Goal: Find specific page/section: Find specific page/section

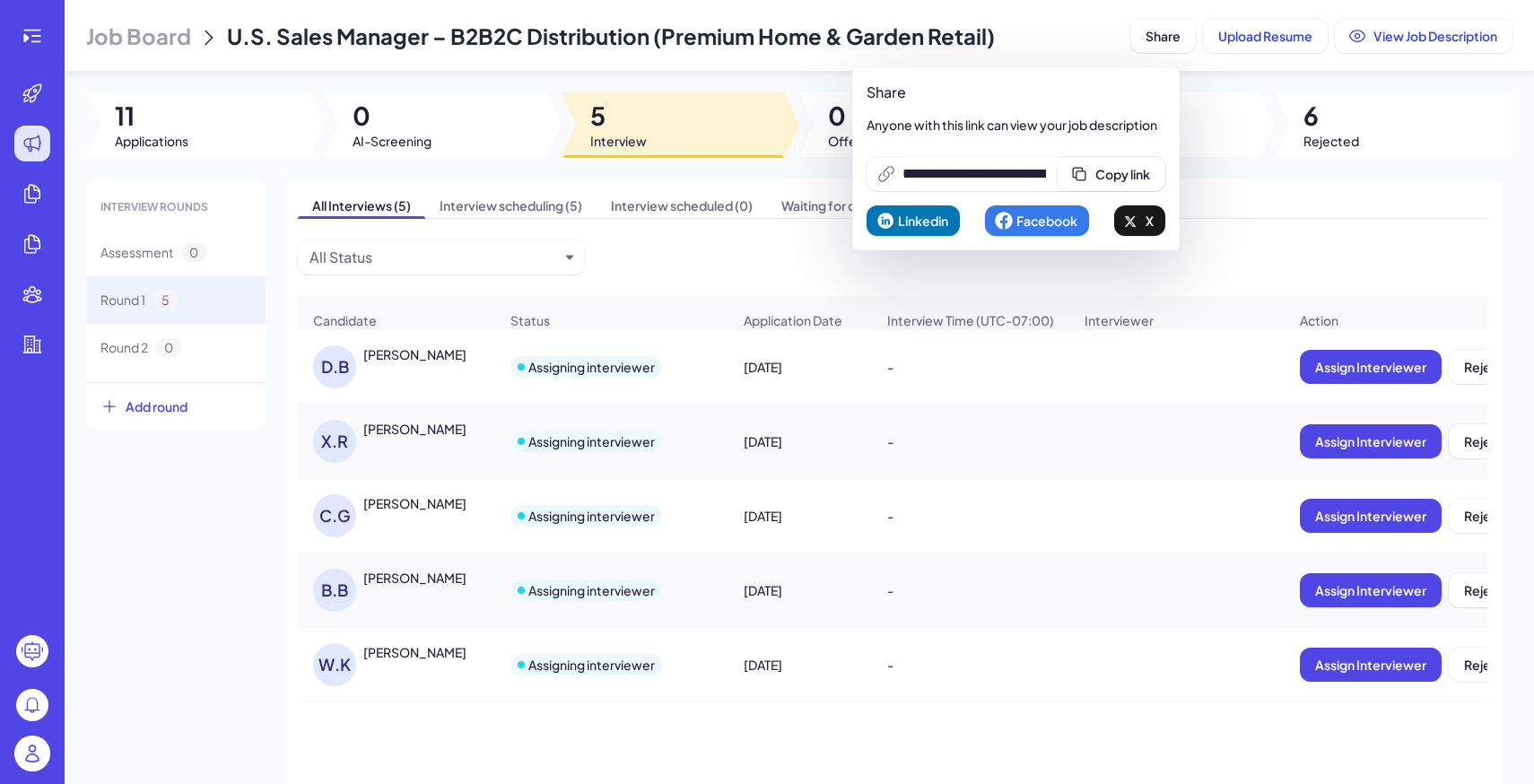
click at [16, 760] on img at bounding box center [32, 753] width 36 height 36
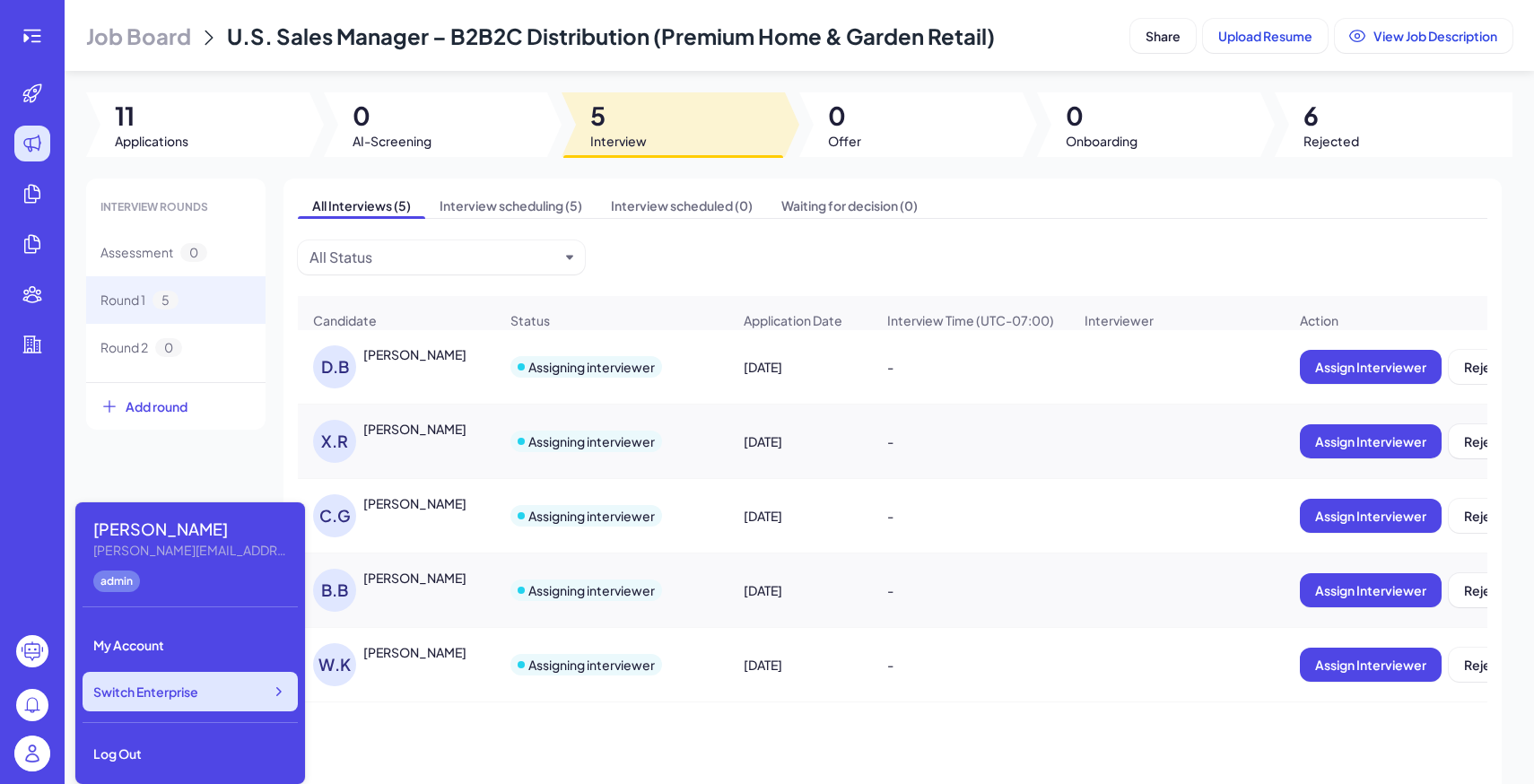
click at [183, 706] on div "Switch Enterprise" at bounding box center [190, 691] width 215 height 39
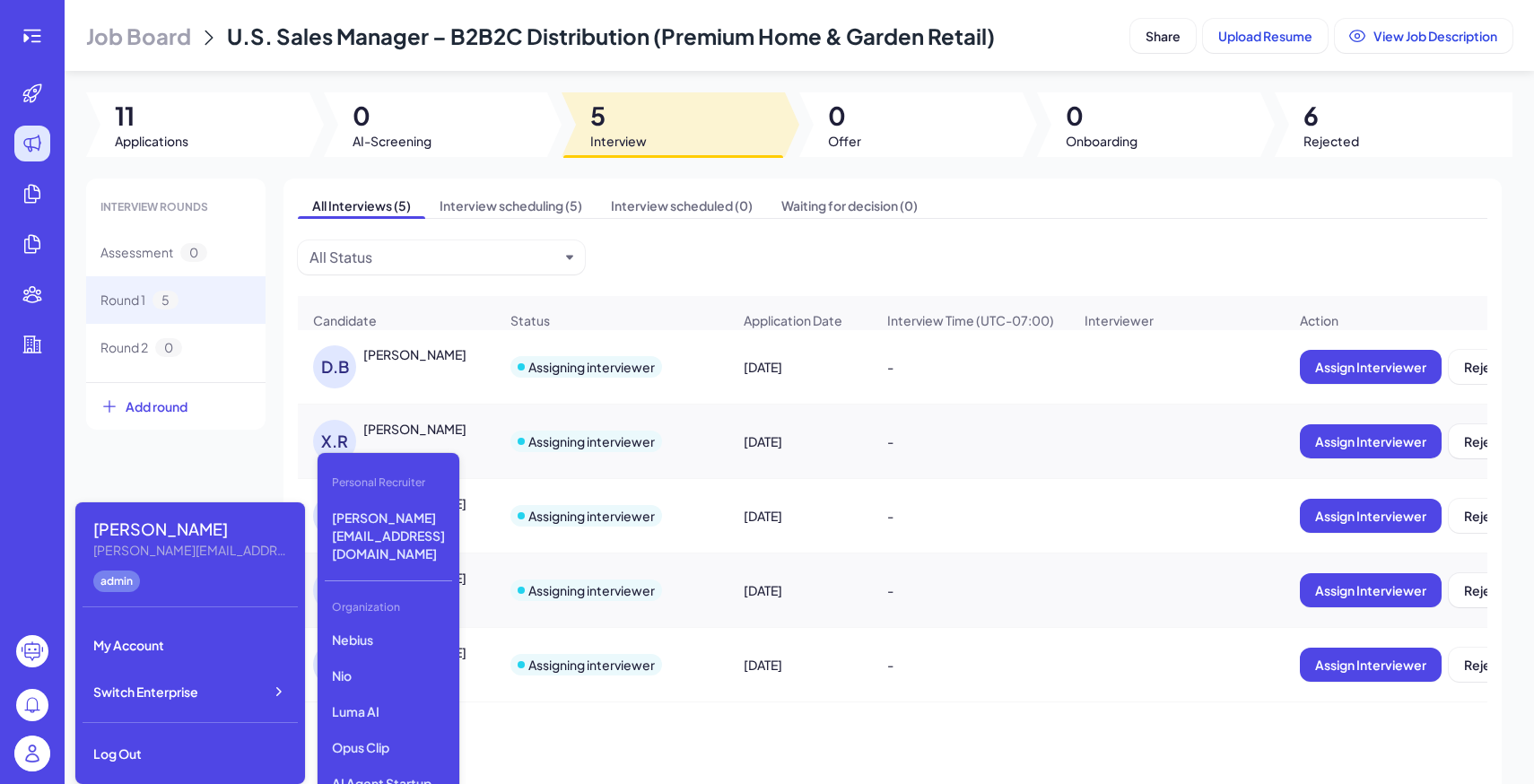
scroll to position [67, 0]
click at [369, 738] on p "Opus Clip" at bounding box center [388, 754] width 127 height 33
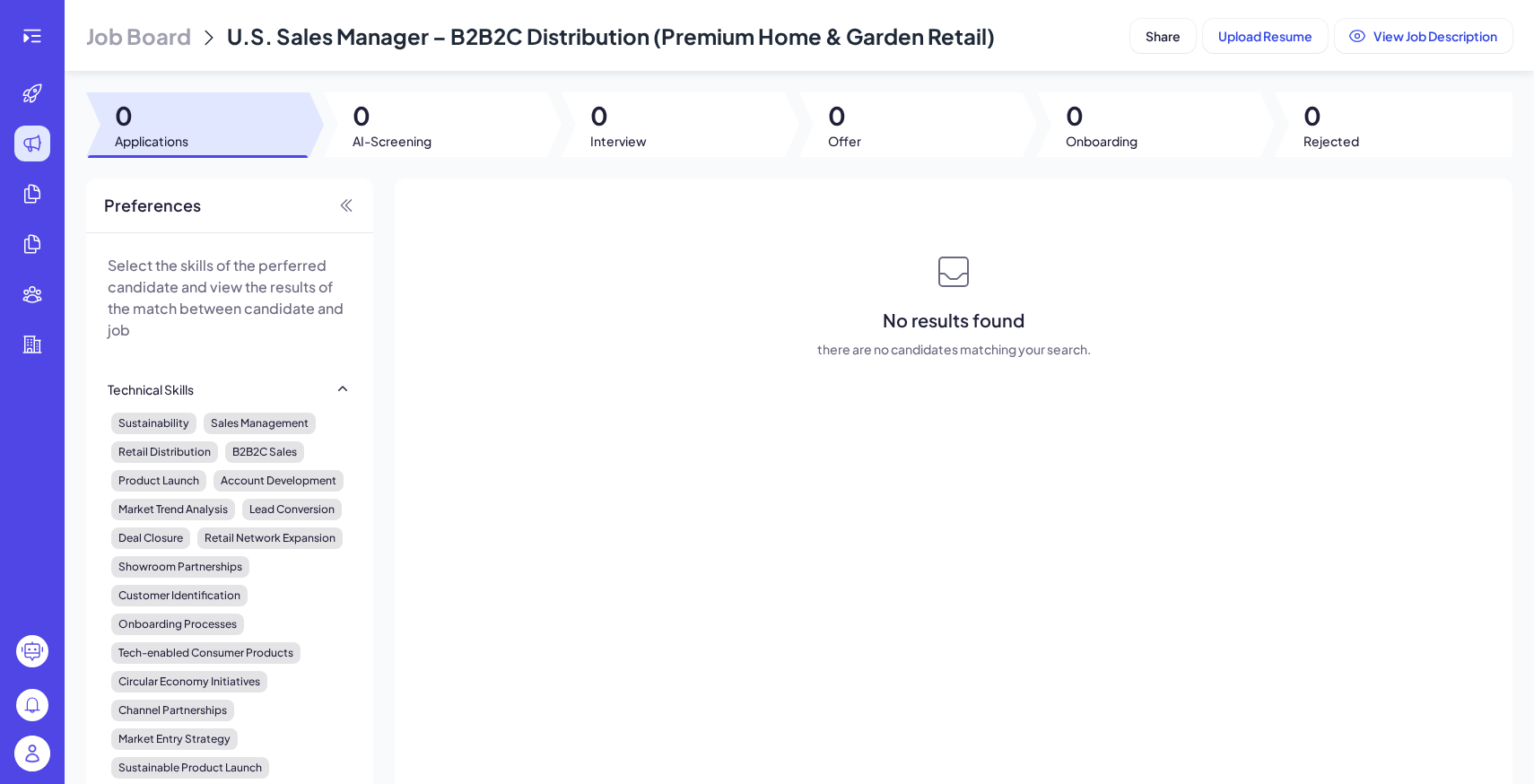
click at [180, 52] on header "Job Board U.S. Sales Manager – B2B2C Distribution (Premium Home & Garden Retail…" at bounding box center [799, 36] width 1469 height 71
click at [161, 34] on span "Job Board" at bounding box center [139, 36] width 105 height 29
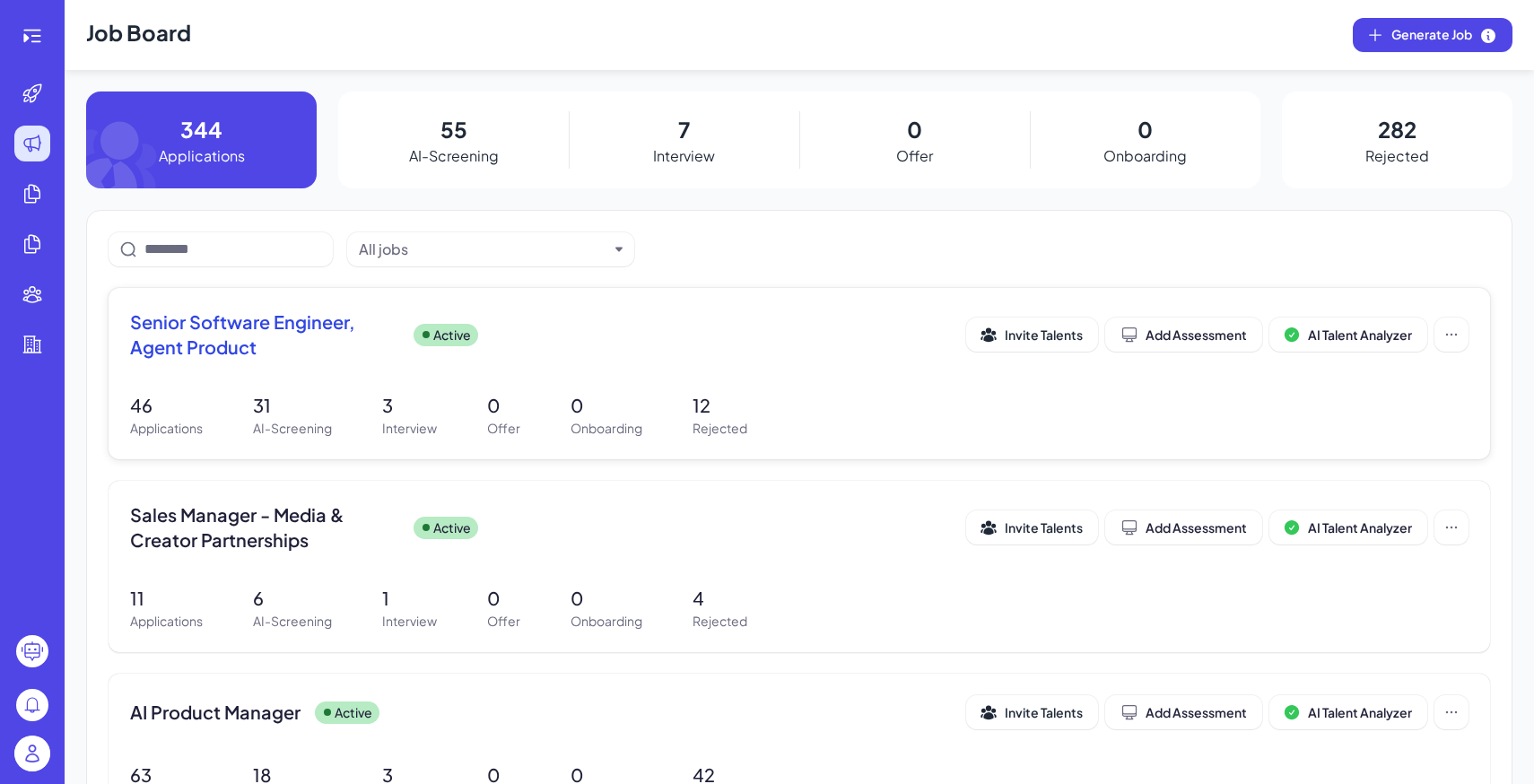
click at [740, 399] on p "12" at bounding box center [720, 405] width 54 height 27
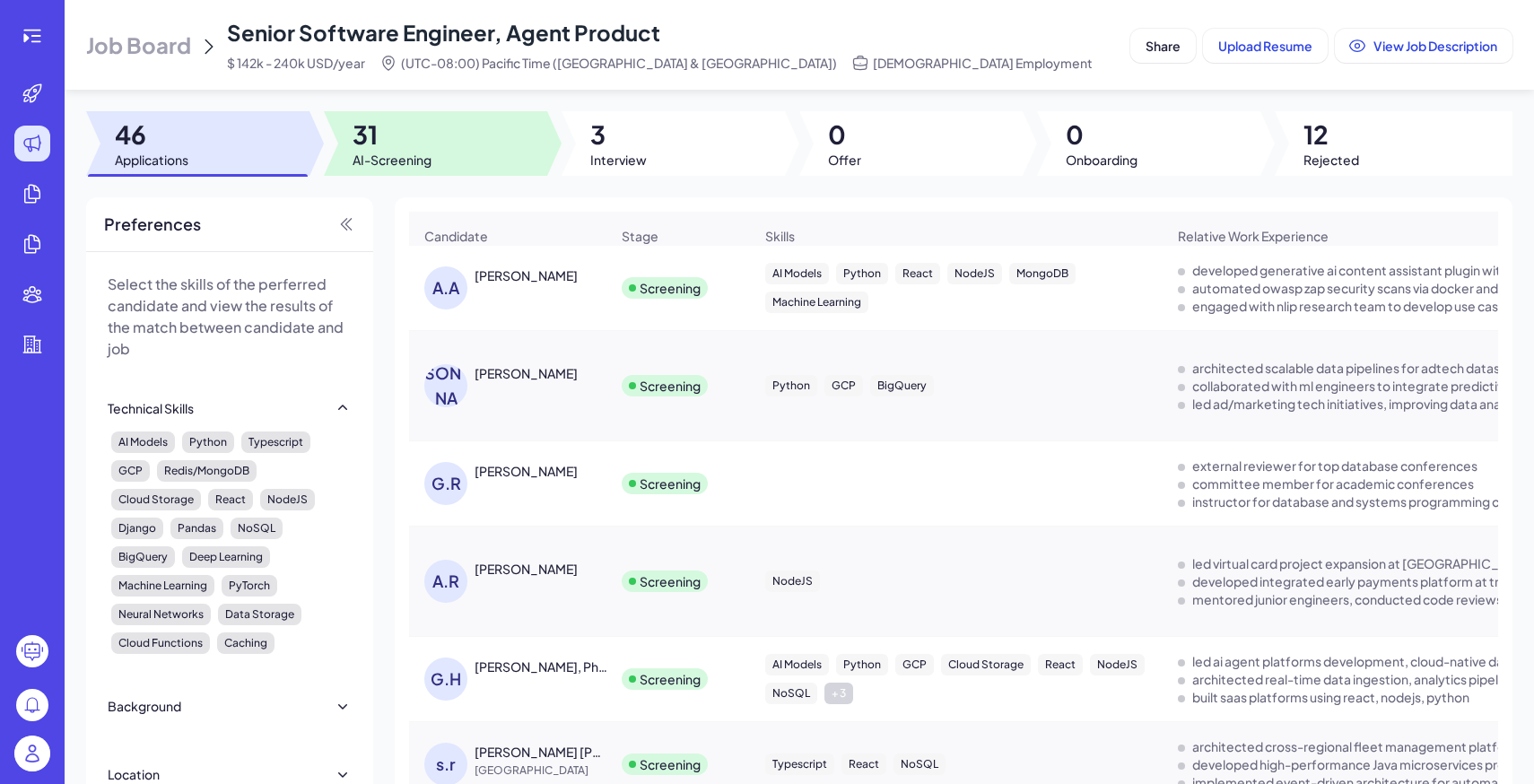
click at [430, 149] on span "31" at bounding box center [392, 135] width 79 height 33
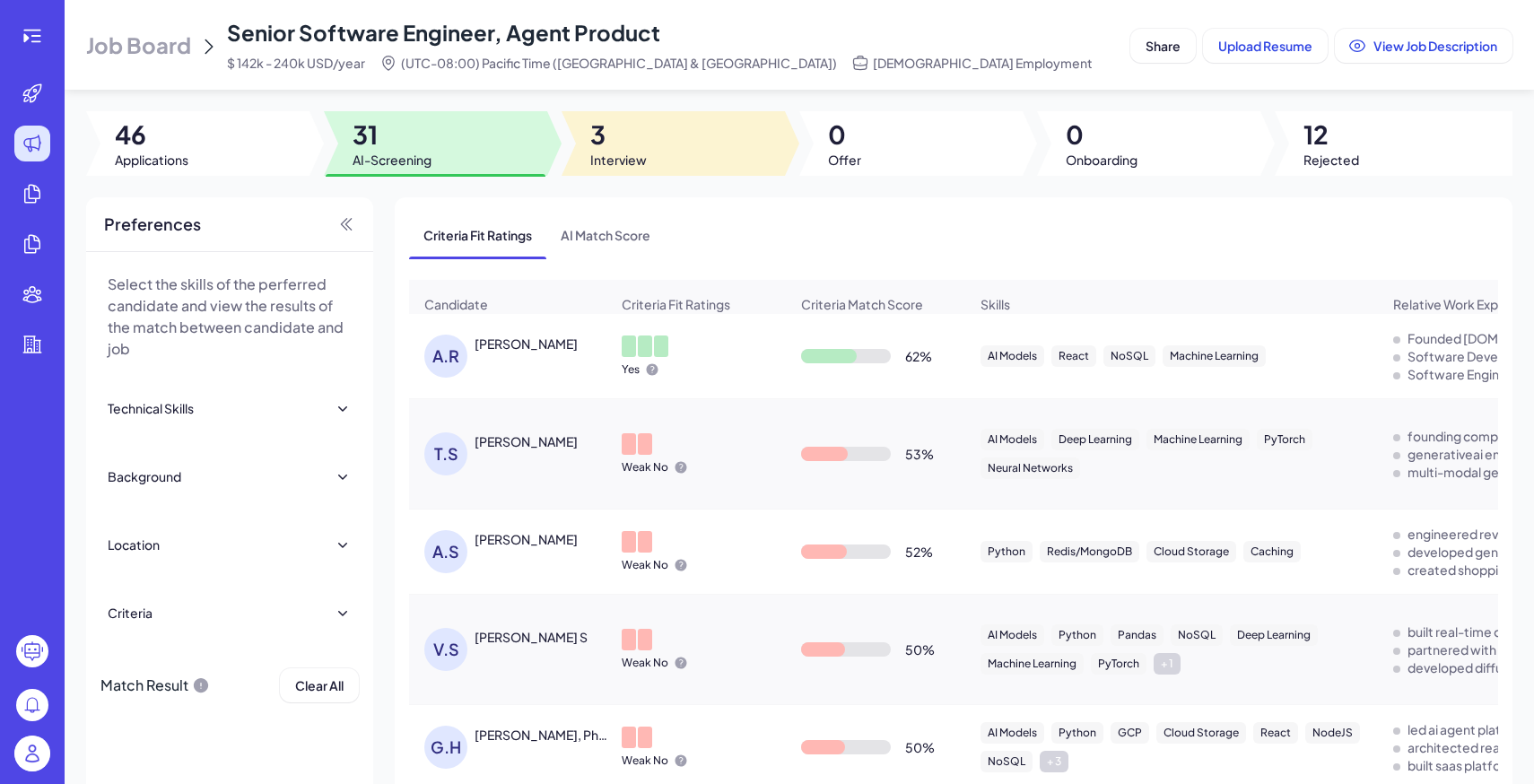
click at [679, 149] on div at bounding box center [673, 143] width 224 height 65
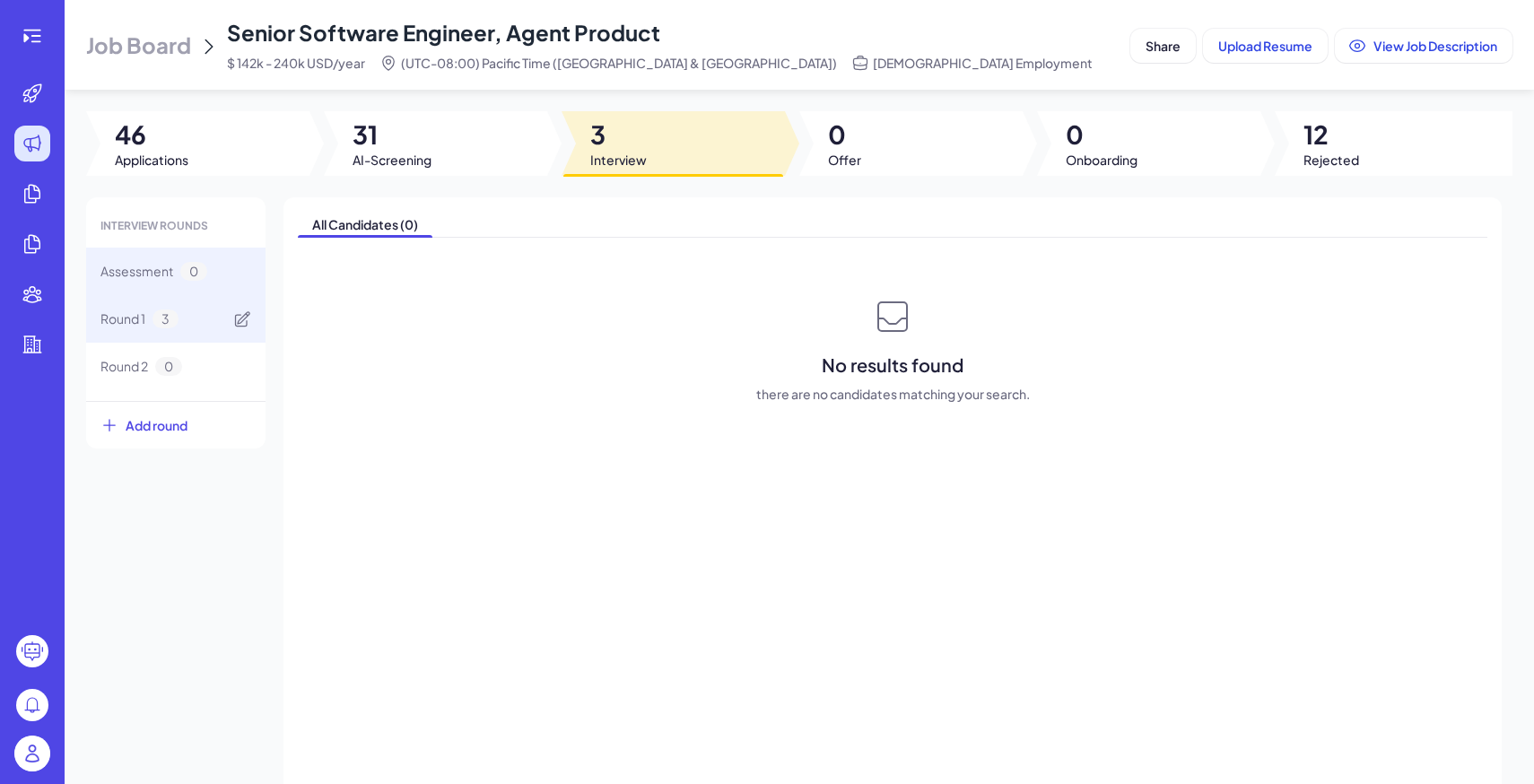
click at [205, 316] on div "Round 1 3" at bounding box center [176, 318] width 180 height 48
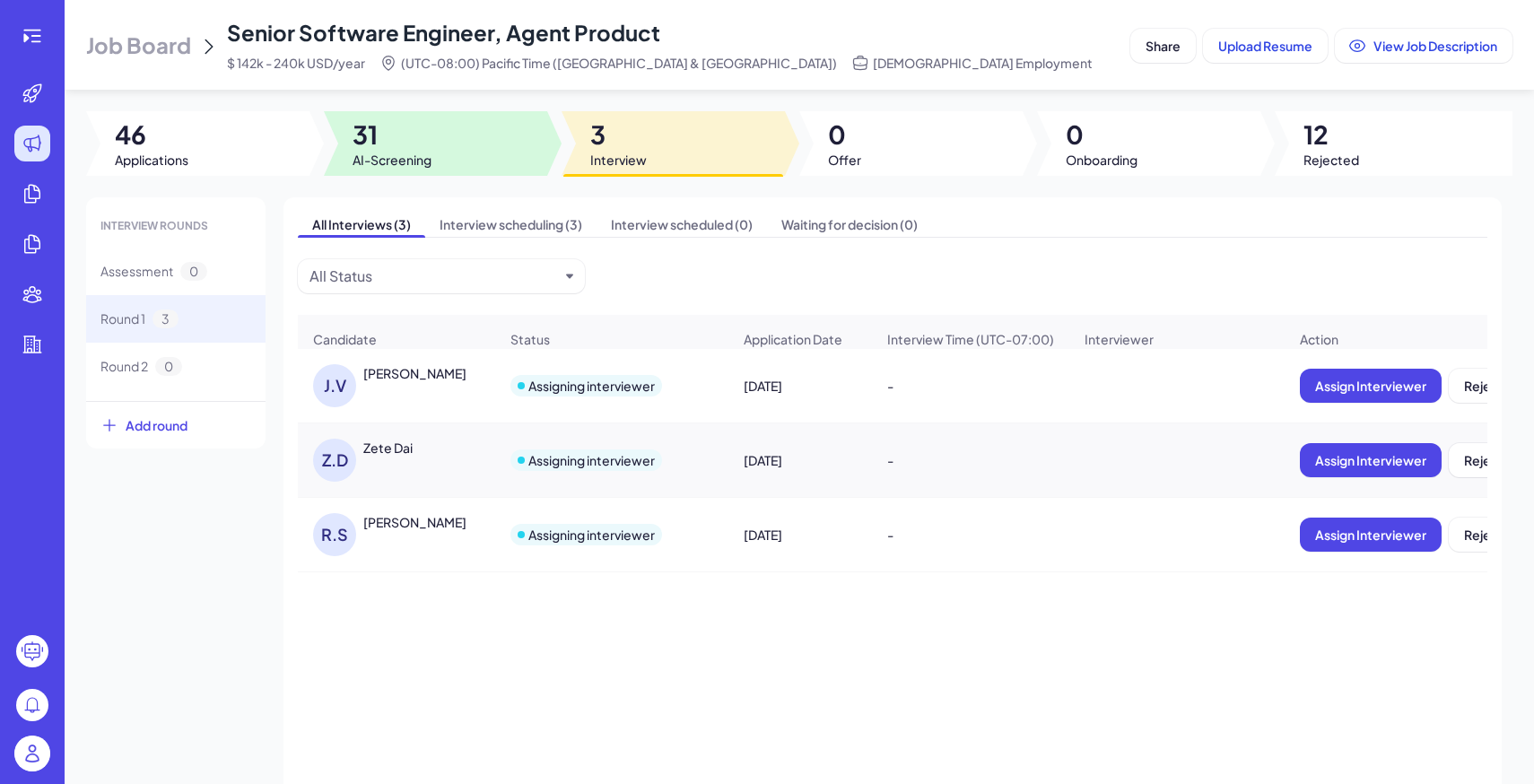
click at [373, 141] on span "31" at bounding box center [392, 135] width 79 height 33
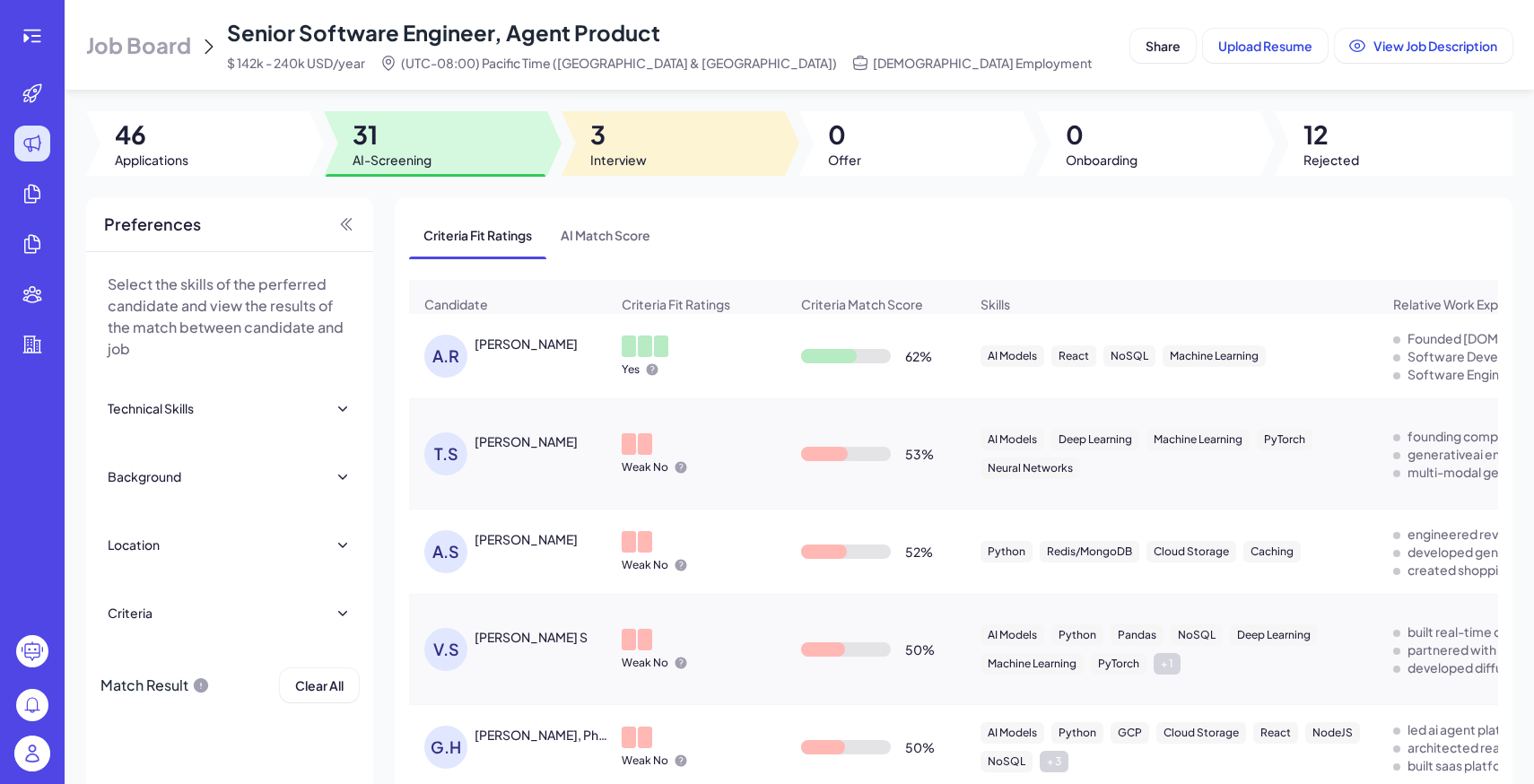
click at [635, 145] on span "3" at bounding box center [619, 135] width 56 height 33
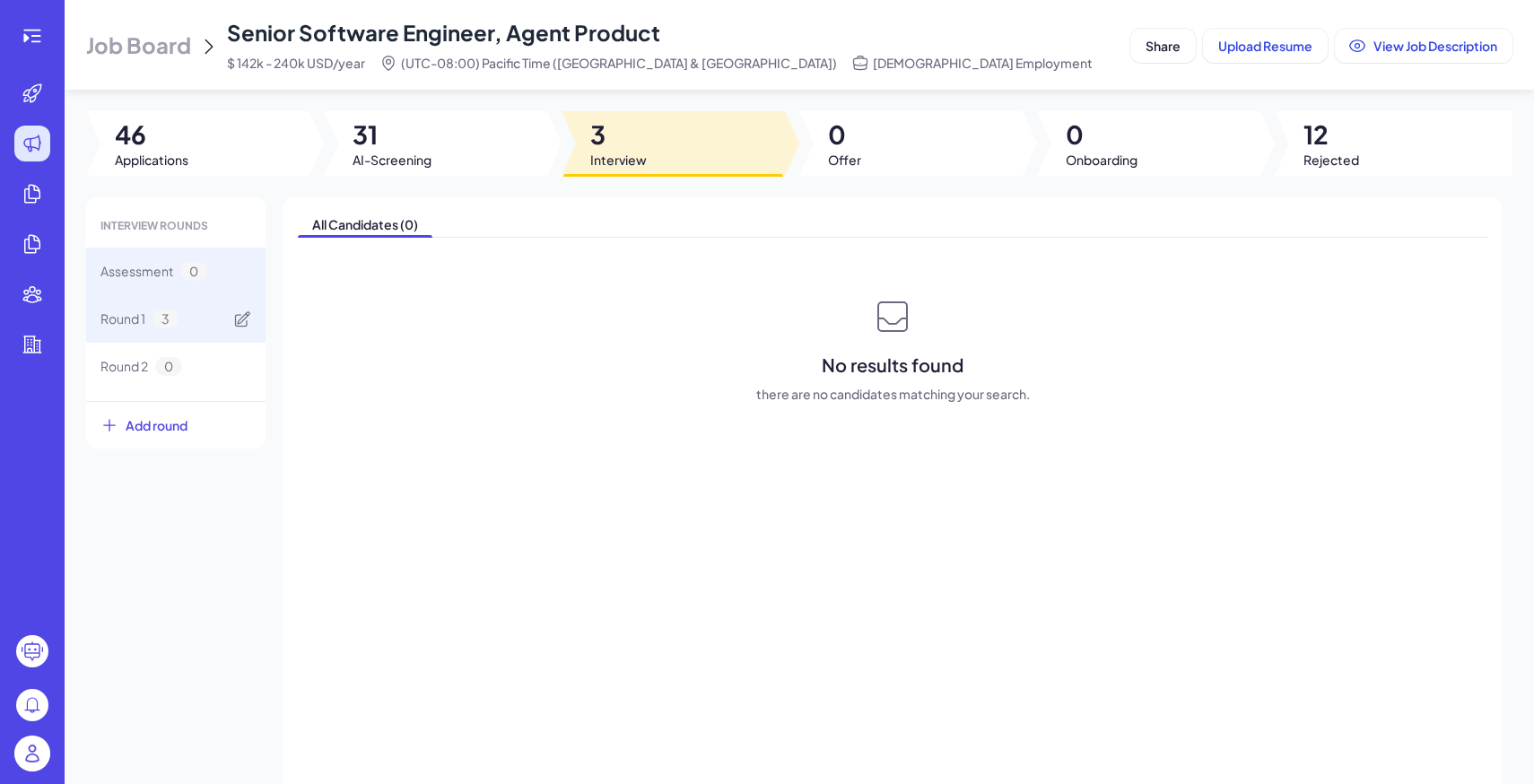
click at [195, 320] on div "Round 1 3" at bounding box center [176, 318] width 180 height 48
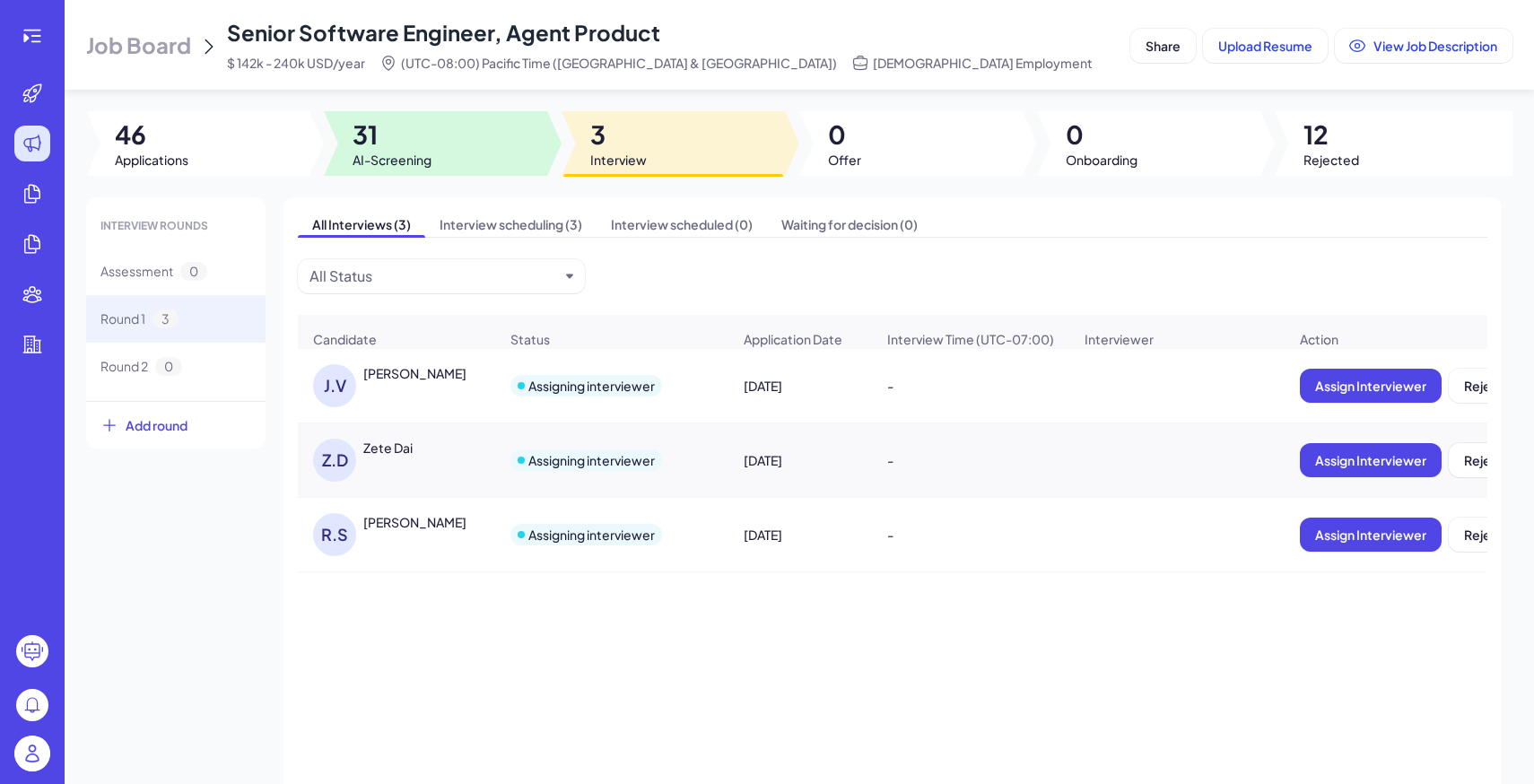
click at [423, 153] on span "AI-Screening" at bounding box center [392, 159] width 79 height 18
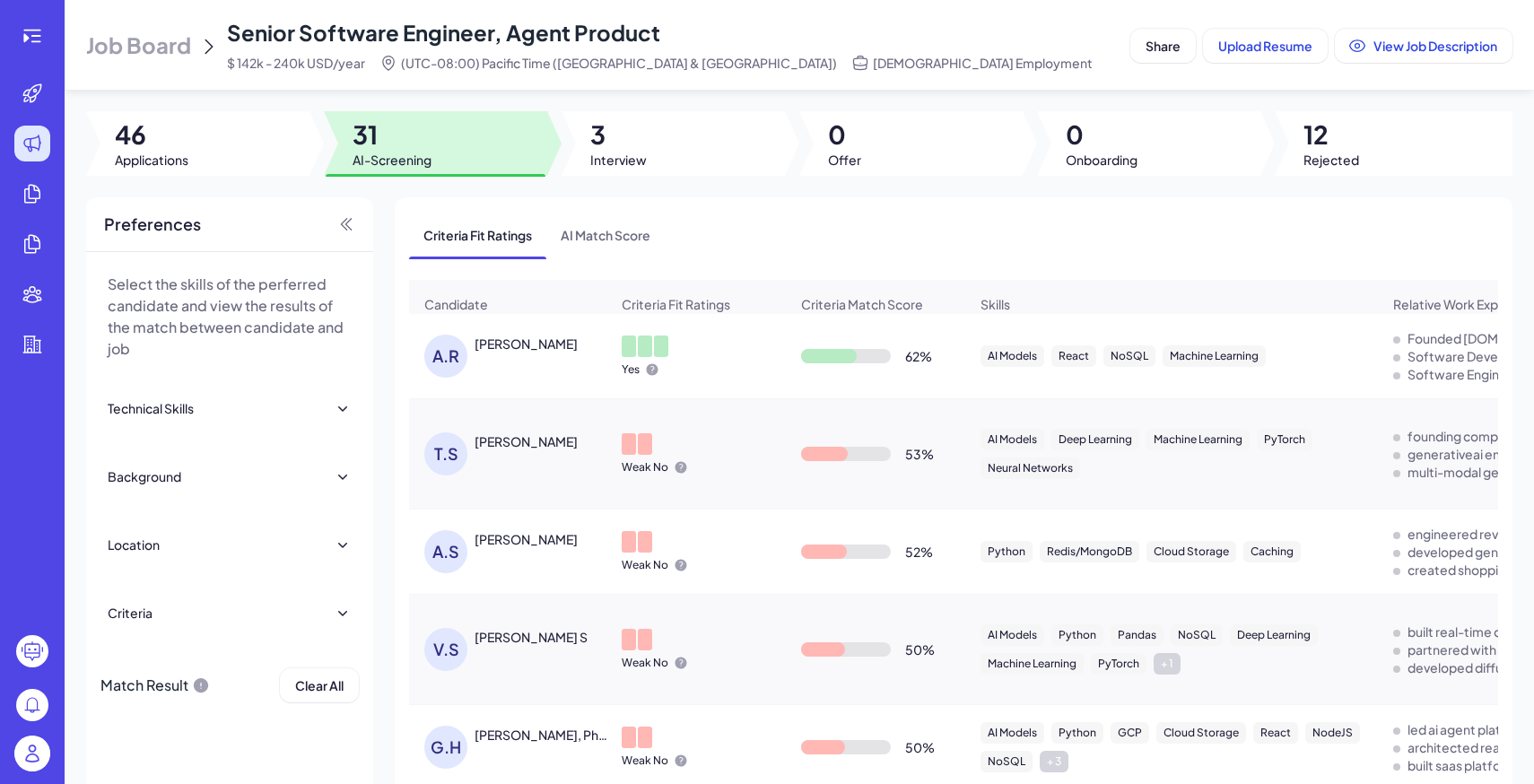
click at [935, 3] on header "Job Board Senior Software Engineer, Agent Product $ 142k - 240k USD/year (UTC-0…" at bounding box center [799, 45] width 1469 height 90
